Goal: Find specific page/section: Find specific page/section

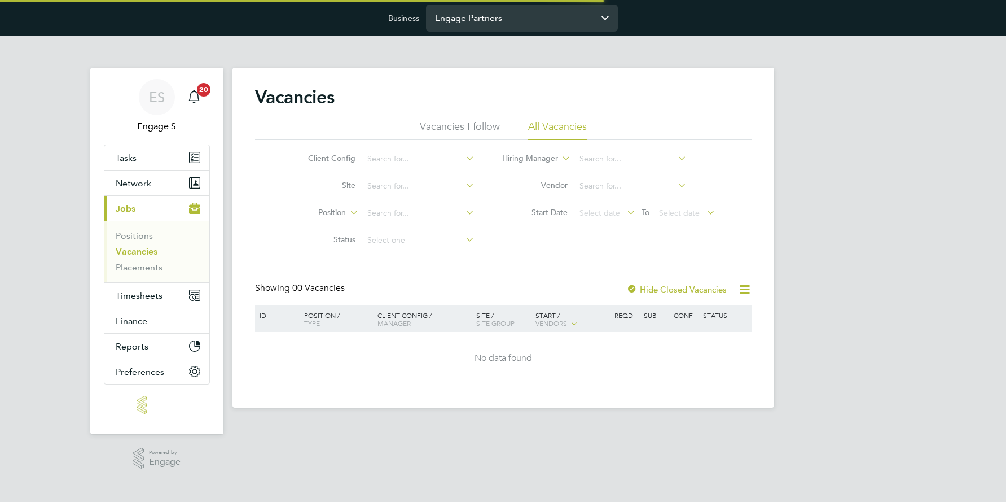
click at [490, 21] on input "Engage Partners" at bounding box center [522, 18] width 192 height 27
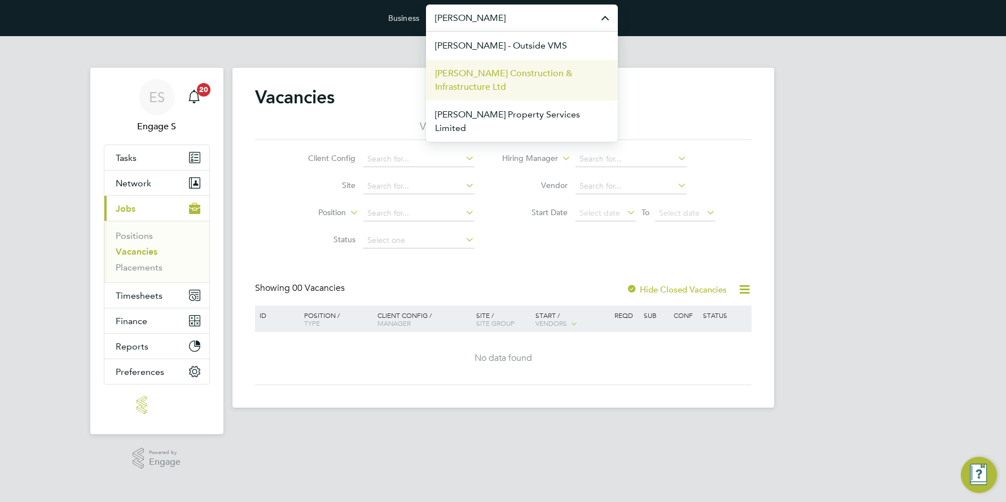
click at [492, 75] on span "[PERSON_NAME] Construction & Infrastructure Ltd" at bounding box center [522, 80] width 174 height 27
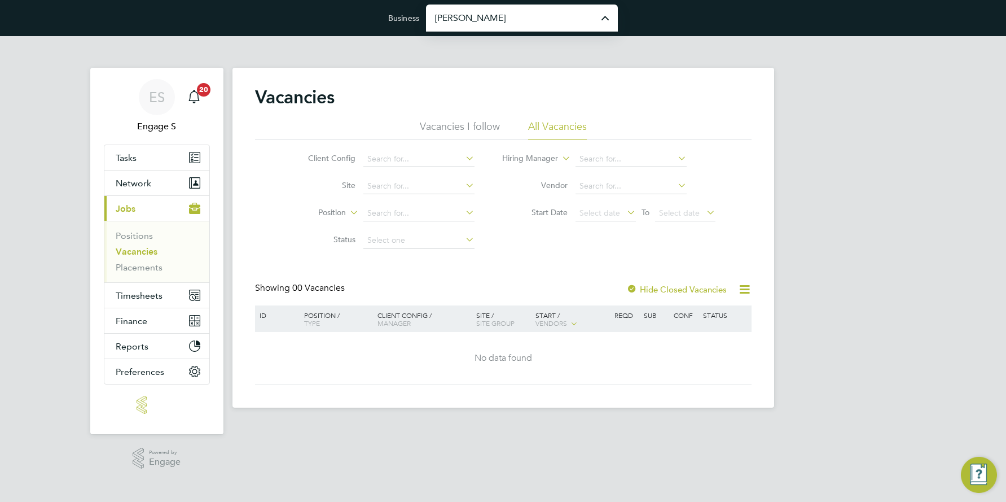
type input "[PERSON_NAME] Construction & Infrastructure Ltd"
